Goal: Task Accomplishment & Management: Complete application form

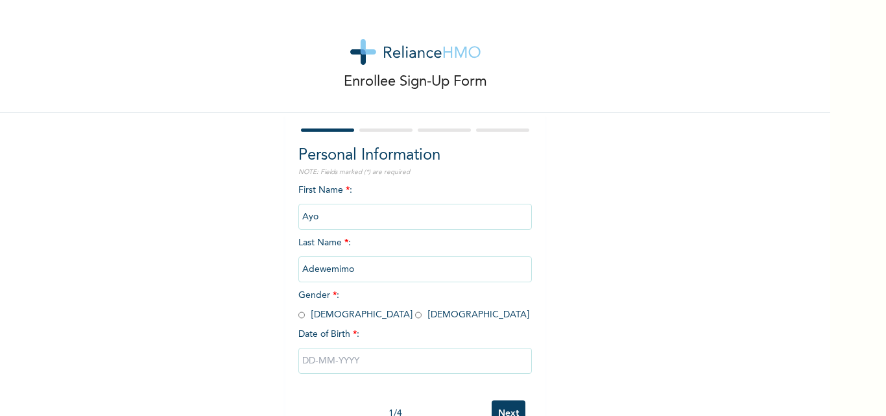
click at [292, 317] on div "Personal Information NOTE: Fields marked (*) are required First Name * : [PERSO…" at bounding box center [414, 279] width 259 height 333
click at [298, 314] on input "radio" at bounding box center [301, 315] width 6 height 12
radio input "true"
click at [338, 366] on input "text" at bounding box center [414, 361] width 233 height 26
select select "9"
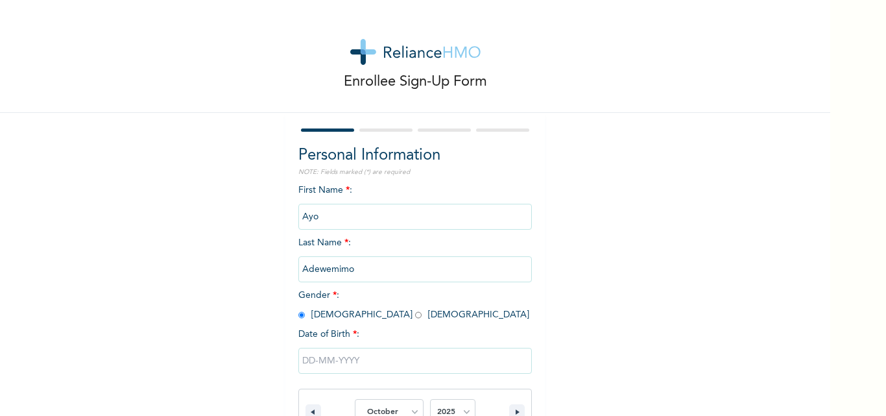
scroll to position [174, 0]
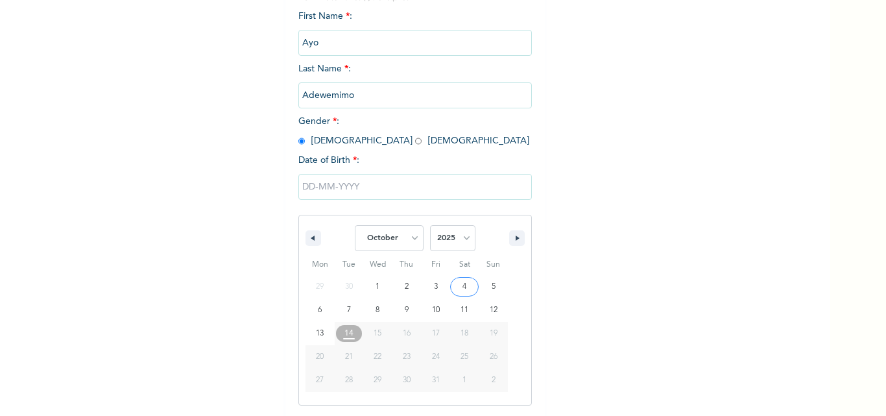
type input "[DATE]"
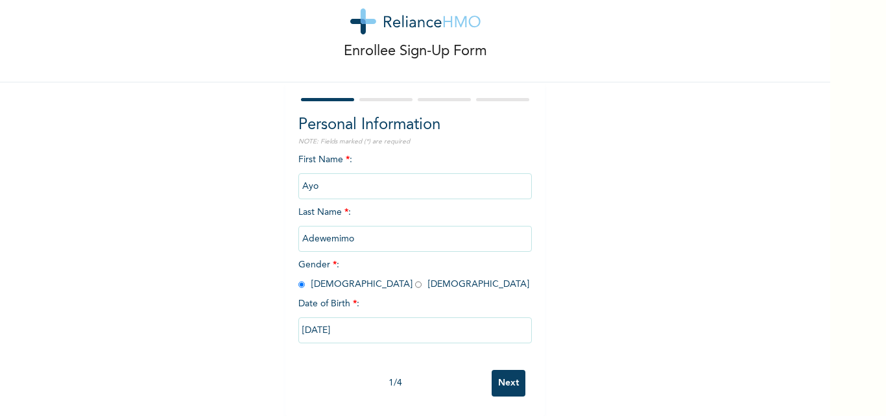
scroll to position [40, 0]
click at [359, 326] on input "[DATE]" at bounding box center [414, 330] width 233 height 26
select select "9"
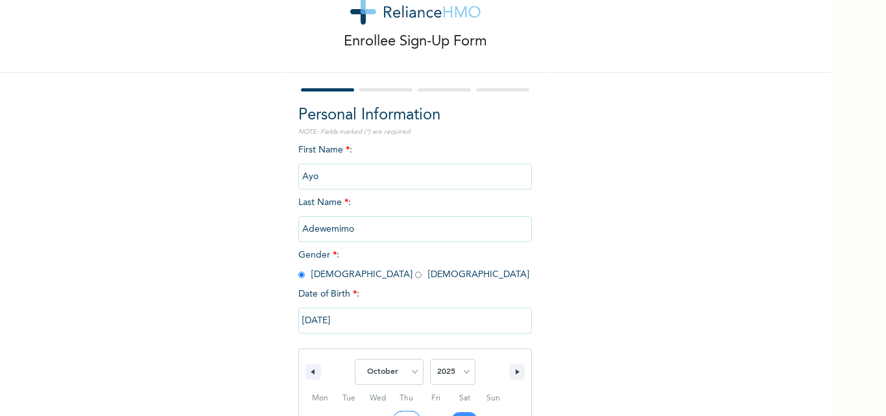
scroll to position [174, 0]
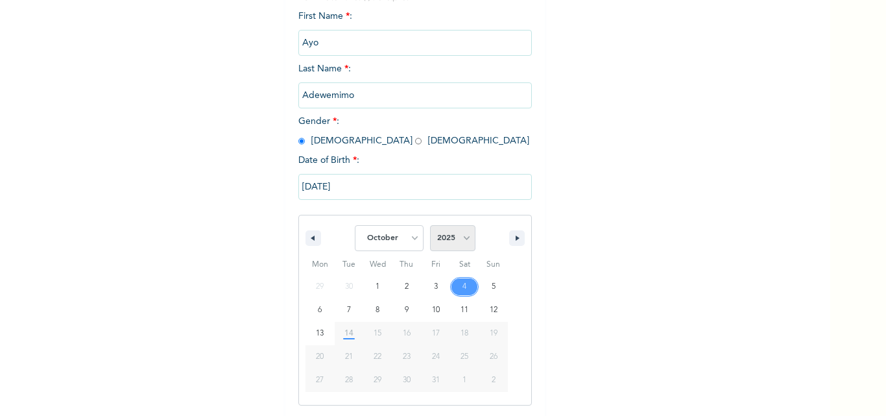
click at [452, 241] on select "2025 2024 2023 2022 2021 2020 2019 2018 2017 2016 2015 2014 2013 2012 2011 2010…" at bounding box center [452, 238] width 45 height 26
select select "1996"
click at [430, 226] on select "2025 2024 2023 2022 2021 2020 2019 2018 2017 2016 2015 2014 2013 2012 2011 2010…" at bounding box center [452, 238] width 45 height 26
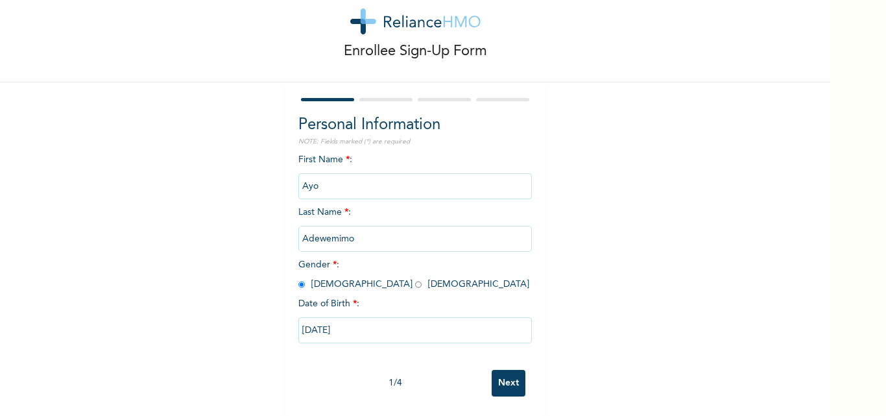
scroll to position [40, 0]
click at [506, 370] on input "Next" at bounding box center [509, 383] width 34 height 27
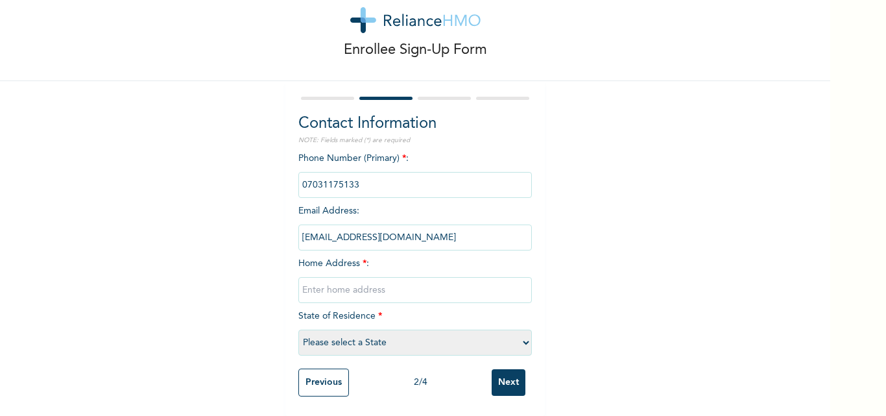
click at [394, 281] on input "text" at bounding box center [414, 290] width 233 height 26
type input "1, Rufai Lariba Close Magodo phase 2"
click at [431, 336] on select "Please select a State [PERSON_NAME] (FCT) [PERSON_NAME] Ibom [GEOGRAPHIC_DATA] …" at bounding box center [414, 342] width 233 height 26
select select "25"
click at [298, 329] on select "Please select a State [PERSON_NAME] (FCT) [PERSON_NAME] Ibom [GEOGRAPHIC_DATA] …" at bounding box center [414, 342] width 233 height 26
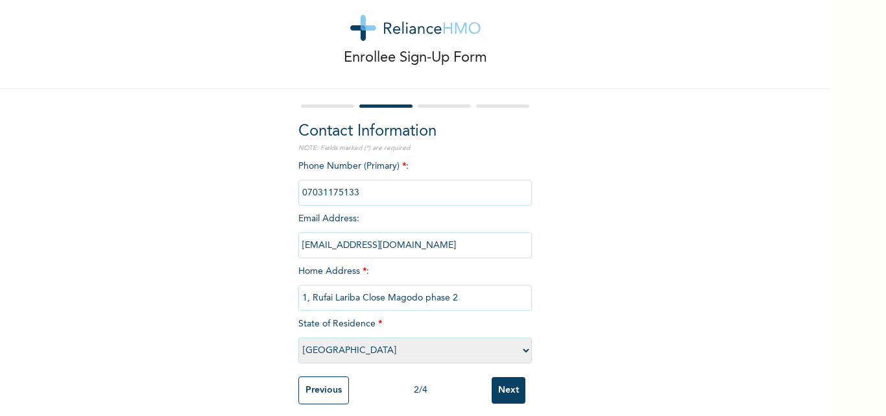
scroll to position [42, 0]
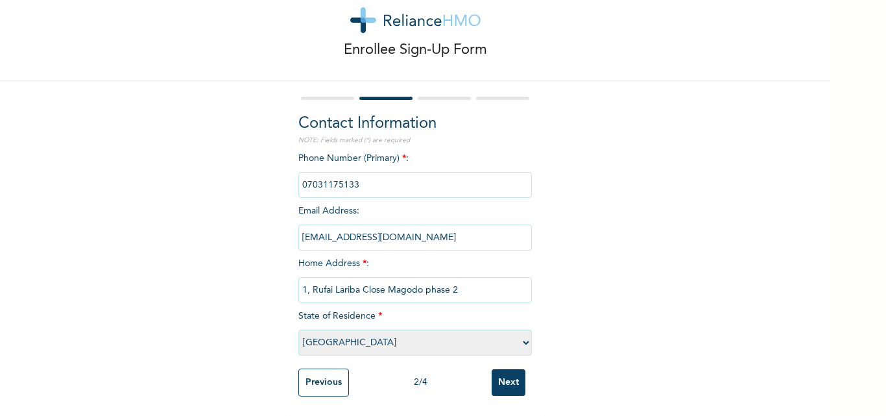
click at [503, 374] on input "Next" at bounding box center [509, 382] width 34 height 27
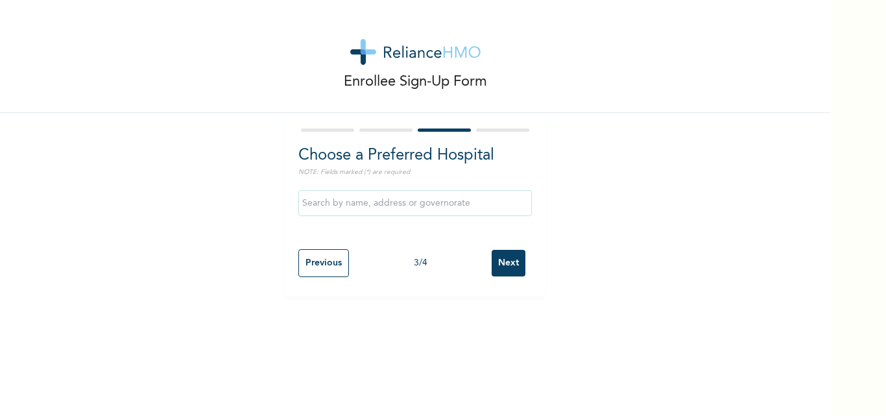
scroll to position [0, 0]
click at [378, 206] on input "text" at bounding box center [414, 203] width 233 height 26
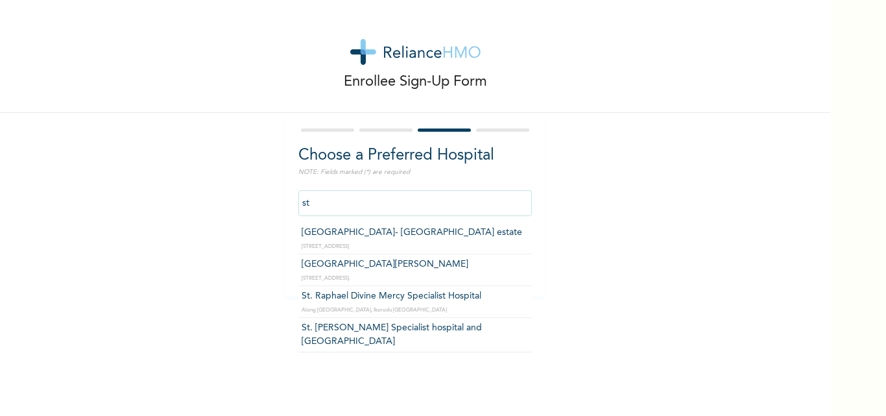
type input "s"
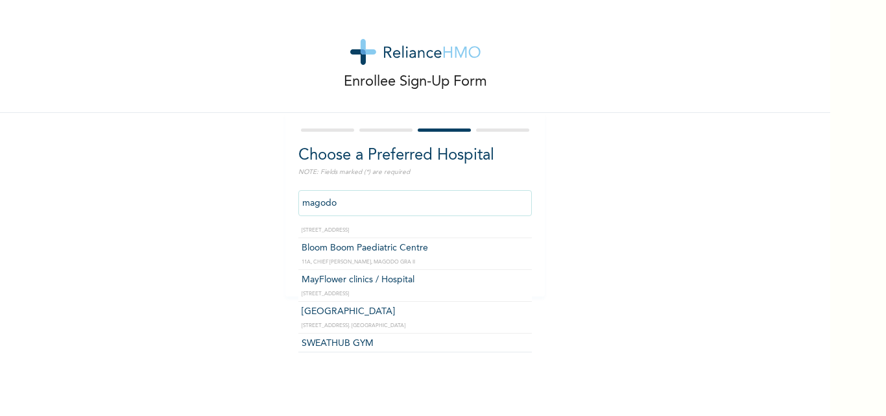
scroll to position [303, 0]
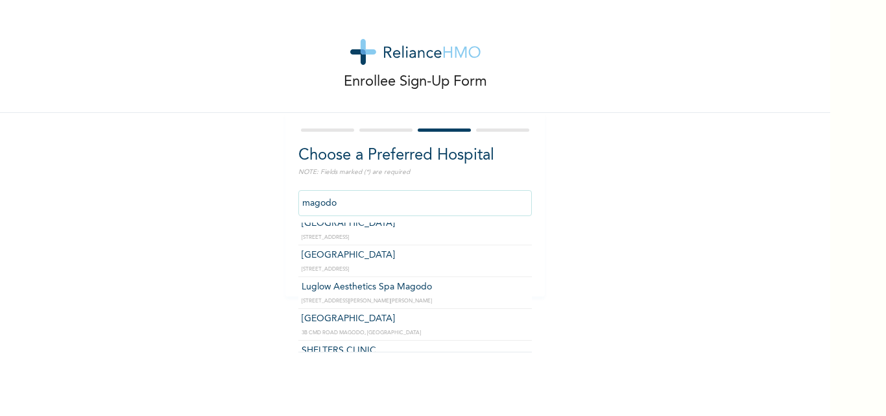
type input "Luglow Aesthetics Spa Magodo"
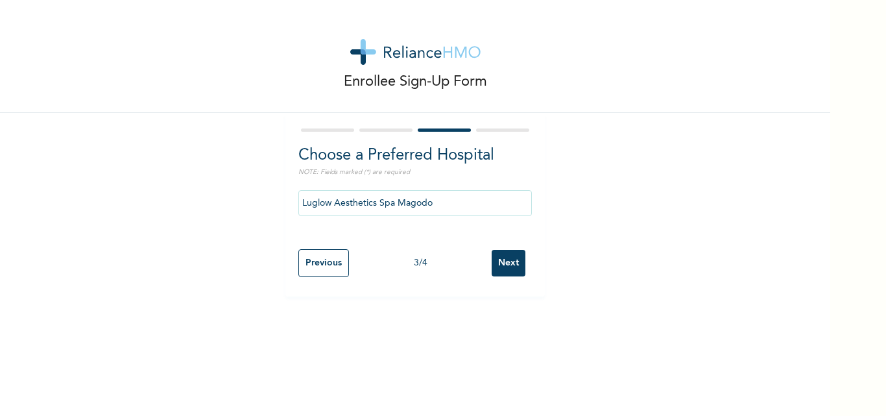
click at [503, 262] on input "Next" at bounding box center [509, 263] width 34 height 27
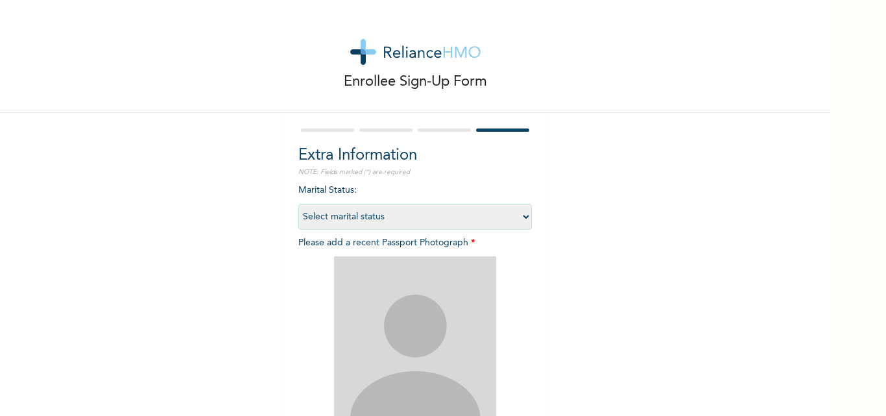
click at [506, 219] on select "Select marital status [DEMOGRAPHIC_DATA] Married [DEMOGRAPHIC_DATA] Widow/[DEMO…" at bounding box center [414, 217] width 233 height 26
select select "2"
click at [298, 204] on select "Select marital status [DEMOGRAPHIC_DATA] Married [DEMOGRAPHIC_DATA] Widow/[DEMO…" at bounding box center [414, 217] width 233 height 26
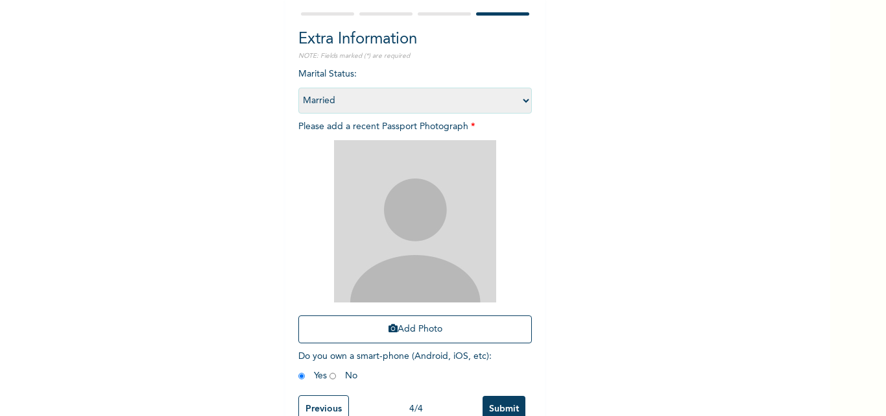
scroll to position [152, 0]
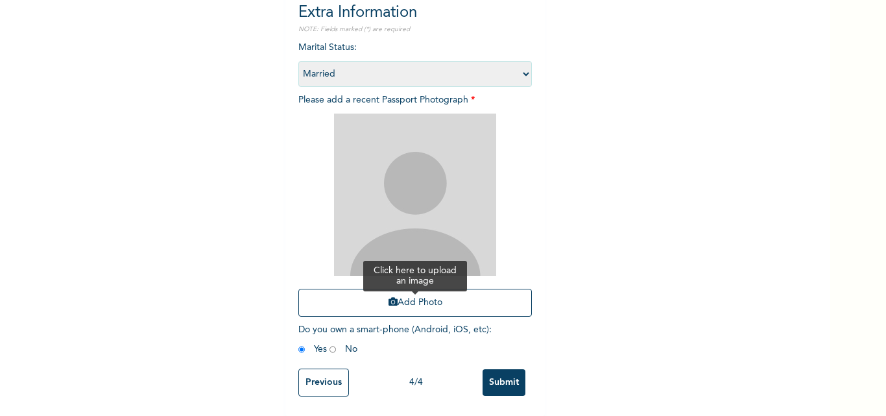
click at [388, 297] on icon "button" at bounding box center [392, 301] width 9 height 9
click at [409, 176] on img at bounding box center [415, 194] width 162 height 162
click at [399, 289] on button "Add Photo" at bounding box center [414, 303] width 233 height 28
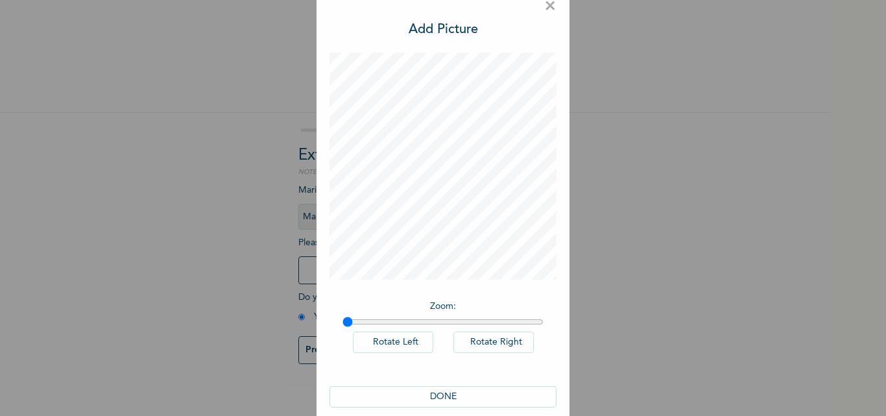
scroll to position [37, 0]
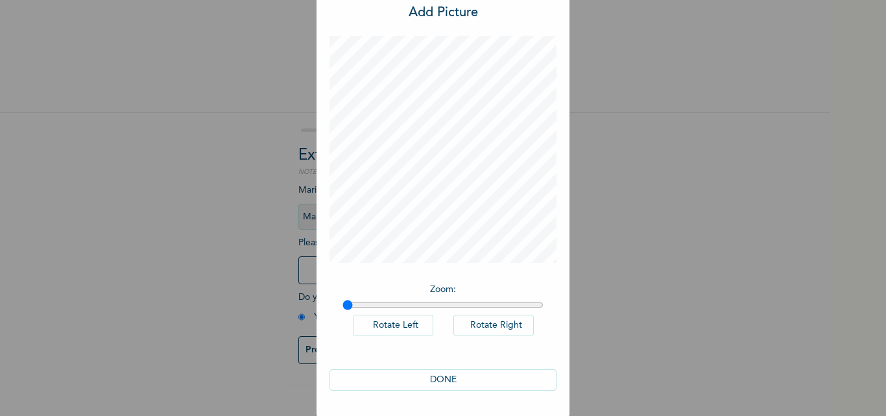
click at [452, 375] on button "DONE" at bounding box center [442, 379] width 227 height 21
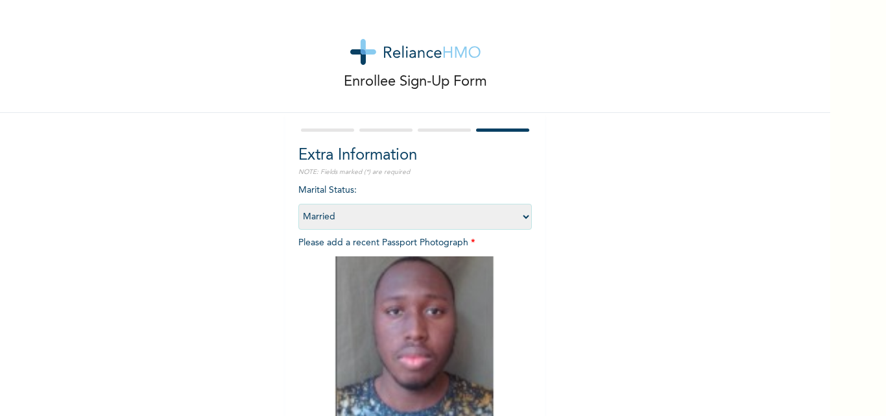
scroll to position [152, 0]
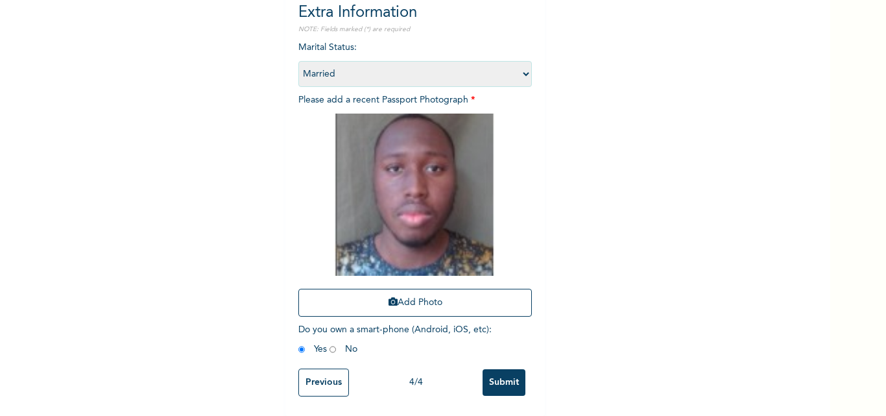
click at [500, 370] on input "Submit" at bounding box center [503, 382] width 43 height 27
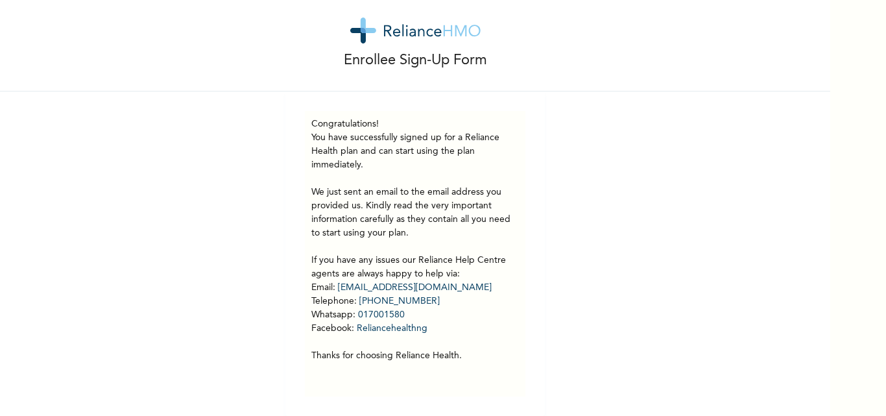
scroll to position [0, 0]
